Goal: Task Accomplishment & Management: Use online tool/utility

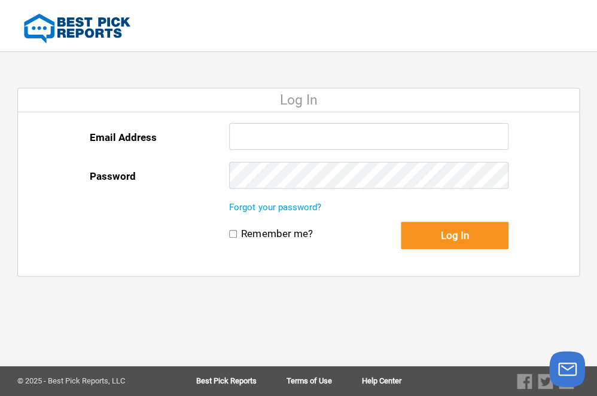
click at [289, 129] on input "Email Address" at bounding box center [368, 136] width 279 height 27
click at [285, 138] on input "Email Address" at bounding box center [368, 136] width 279 height 27
type input "[EMAIL_ADDRESS][DOMAIN_NAME]"
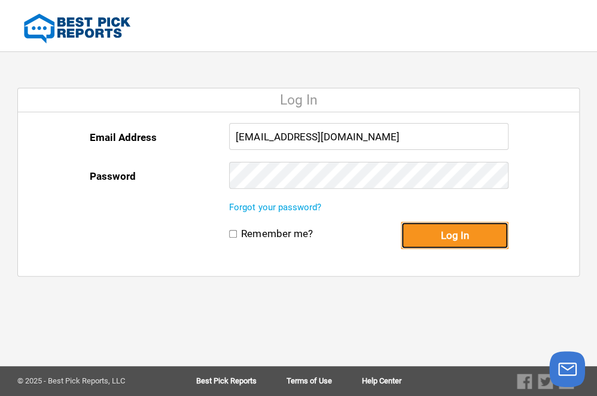
click at [457, 236] on button "Log In" at bounding box center [455, 236] width 108 height 28
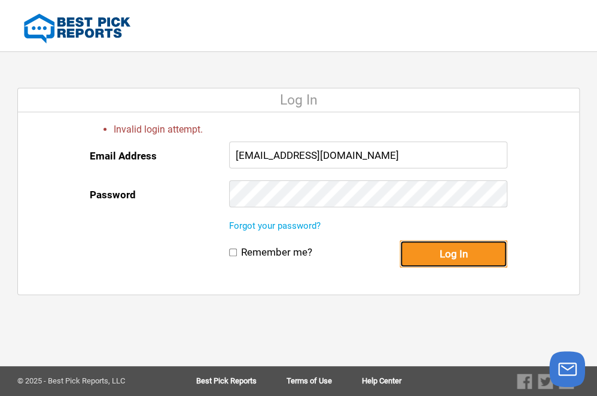
click at [429, 250] on button "Log In" at bounding box center [453, 254] width 108 height 28
click at [448, 249] on button "Log In" at bounding box center [453, 254] width 108 height 28
